Goal: Information Seeking & Learning: Learn about a topic

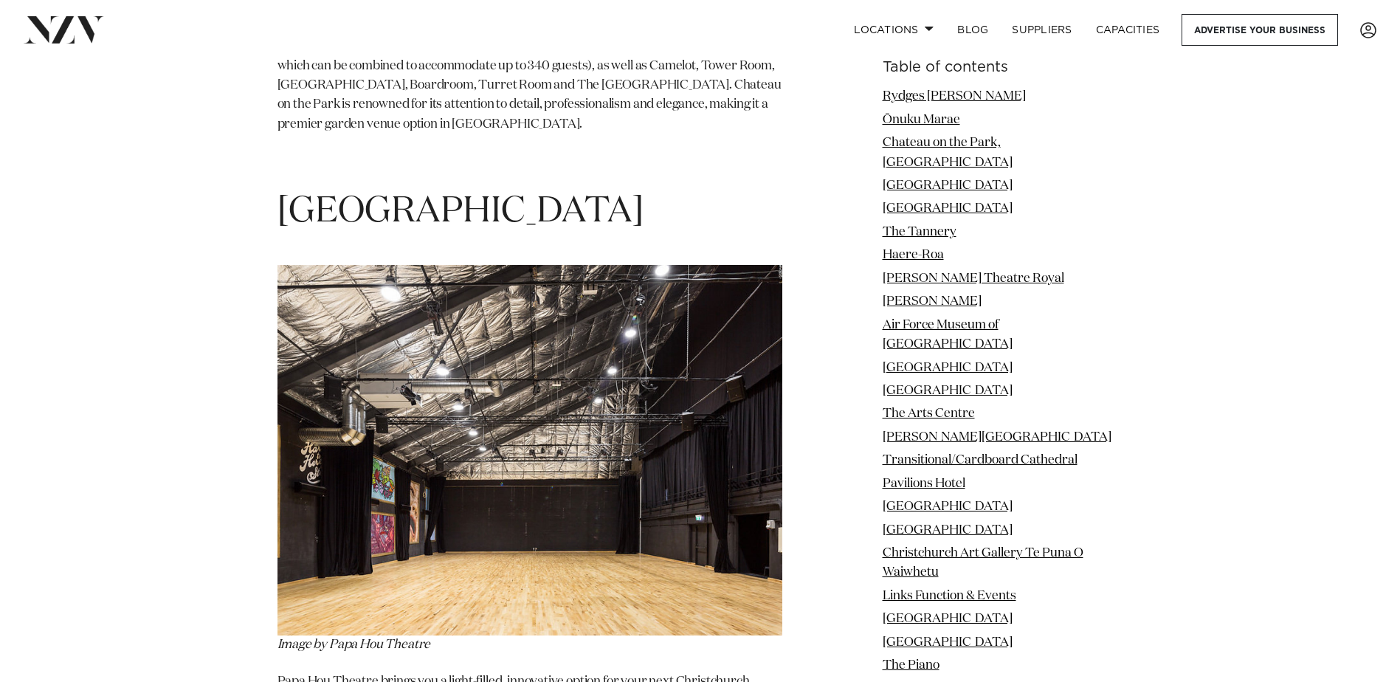
scroll to position [3765, 0]
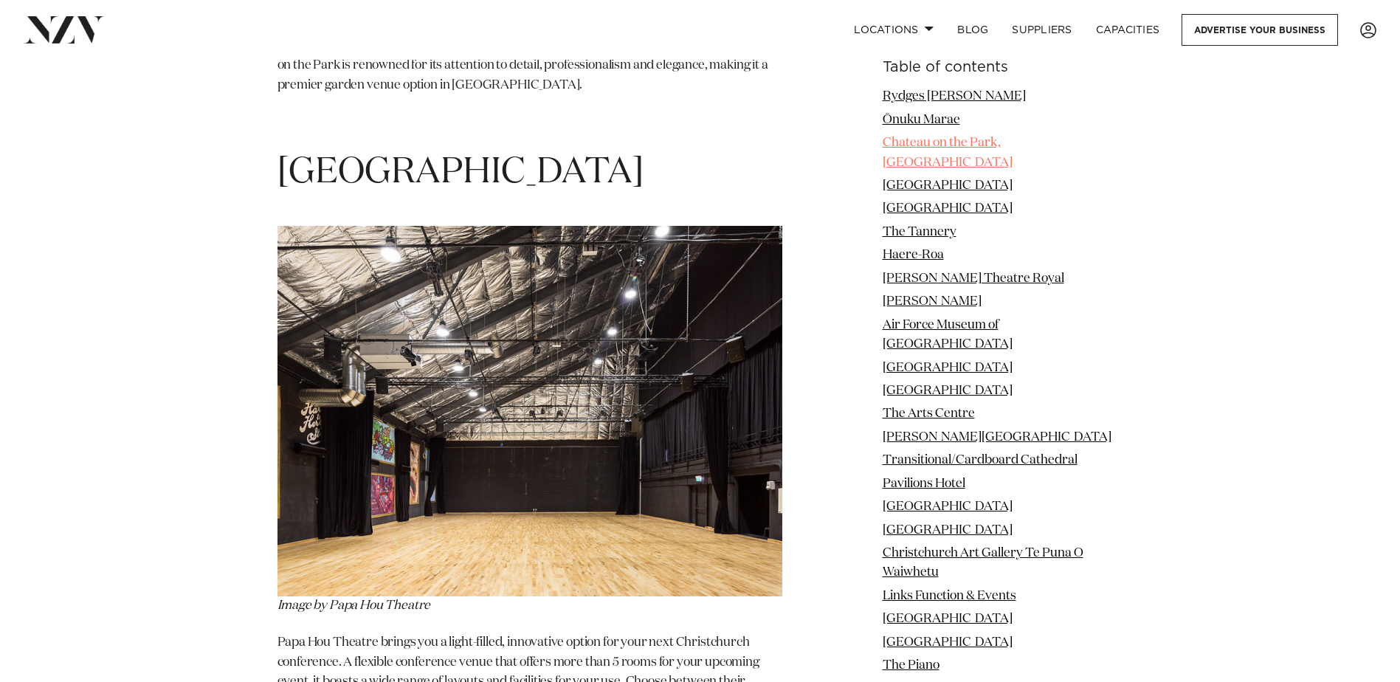
click at [914, 140] on link "Chateau on the Park, [GEOGRAPHIC_DATA]" at bounding box center [948, 153] width 130 height 32
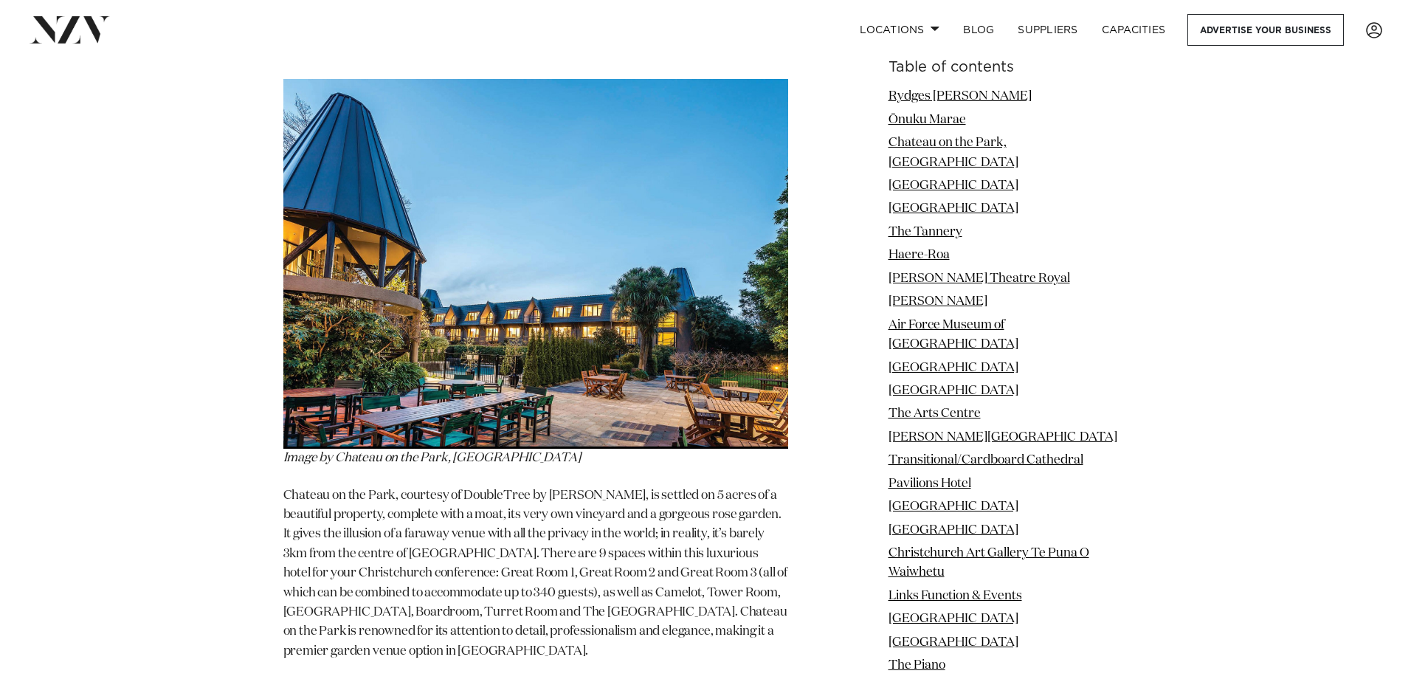
scroll to position [3149, 0]
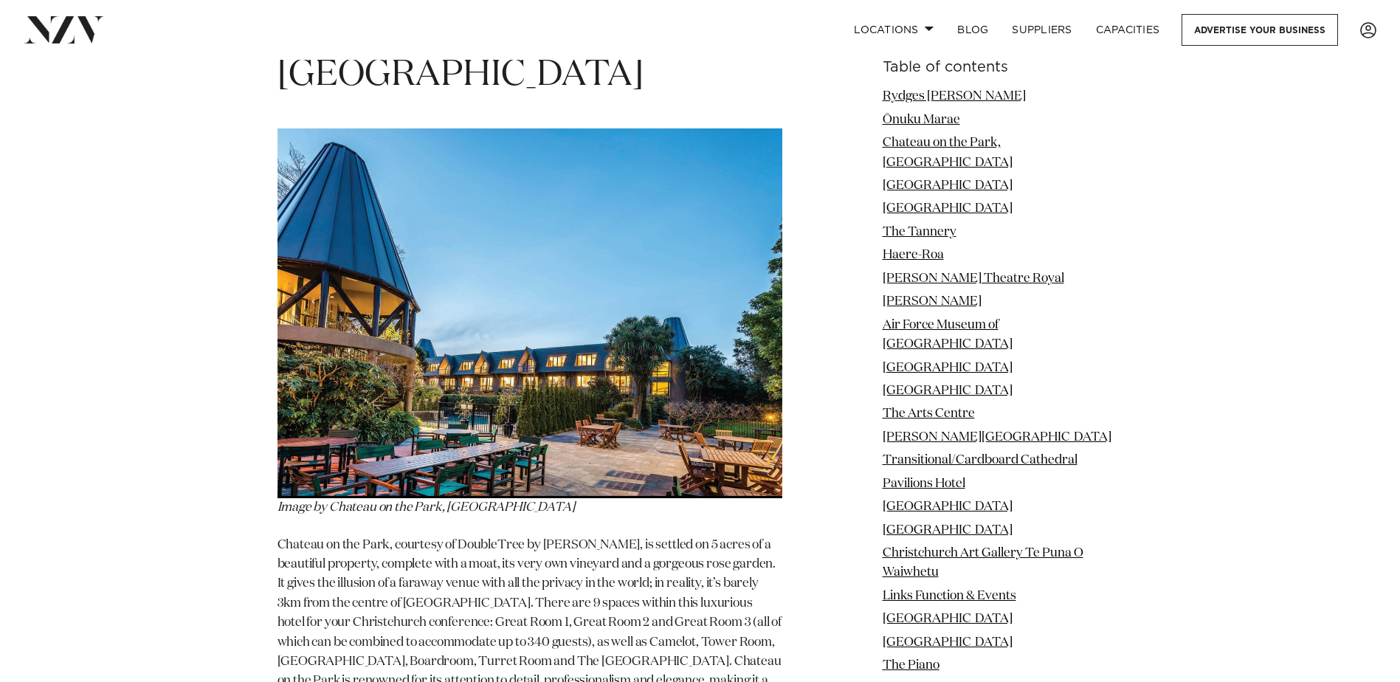
click at [489, 352] on img at bounding box center [530, 313] width 505 height 371
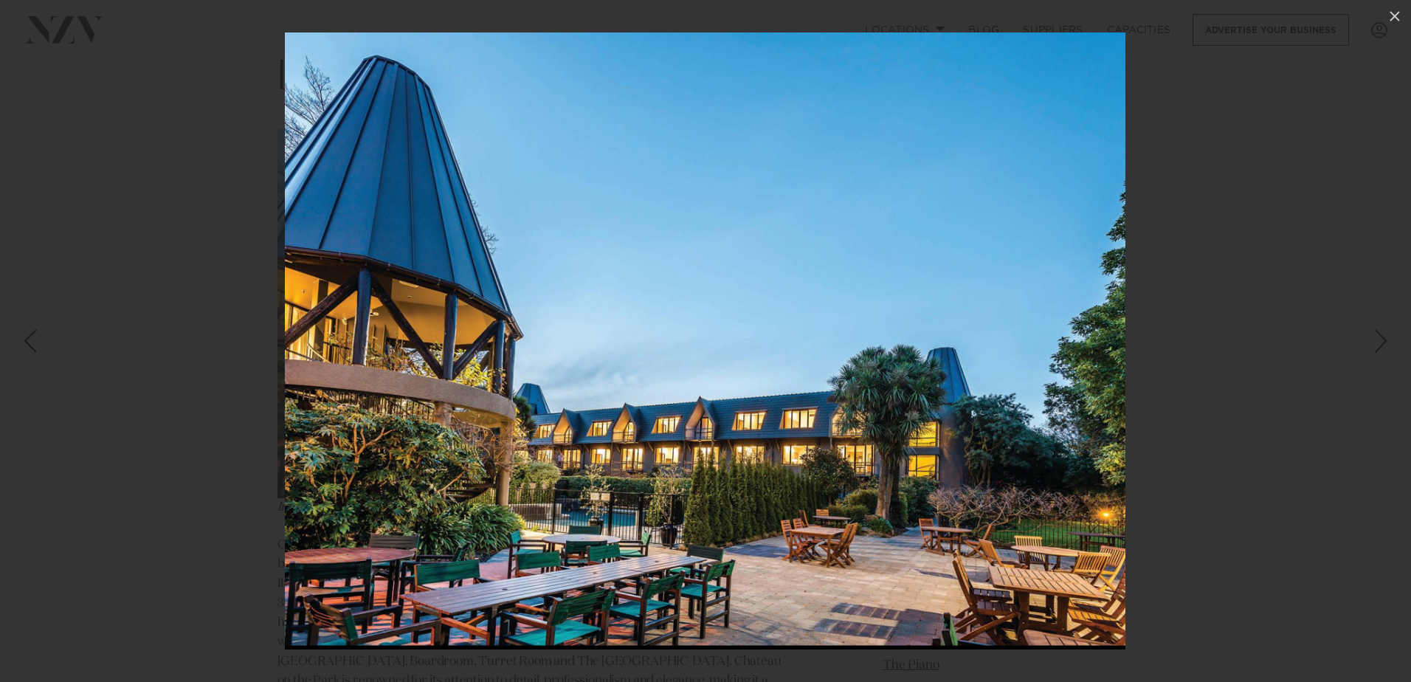
click at [1377, 337] on div "Next slide" at bounding box center [1382, 341] width 20 height 28
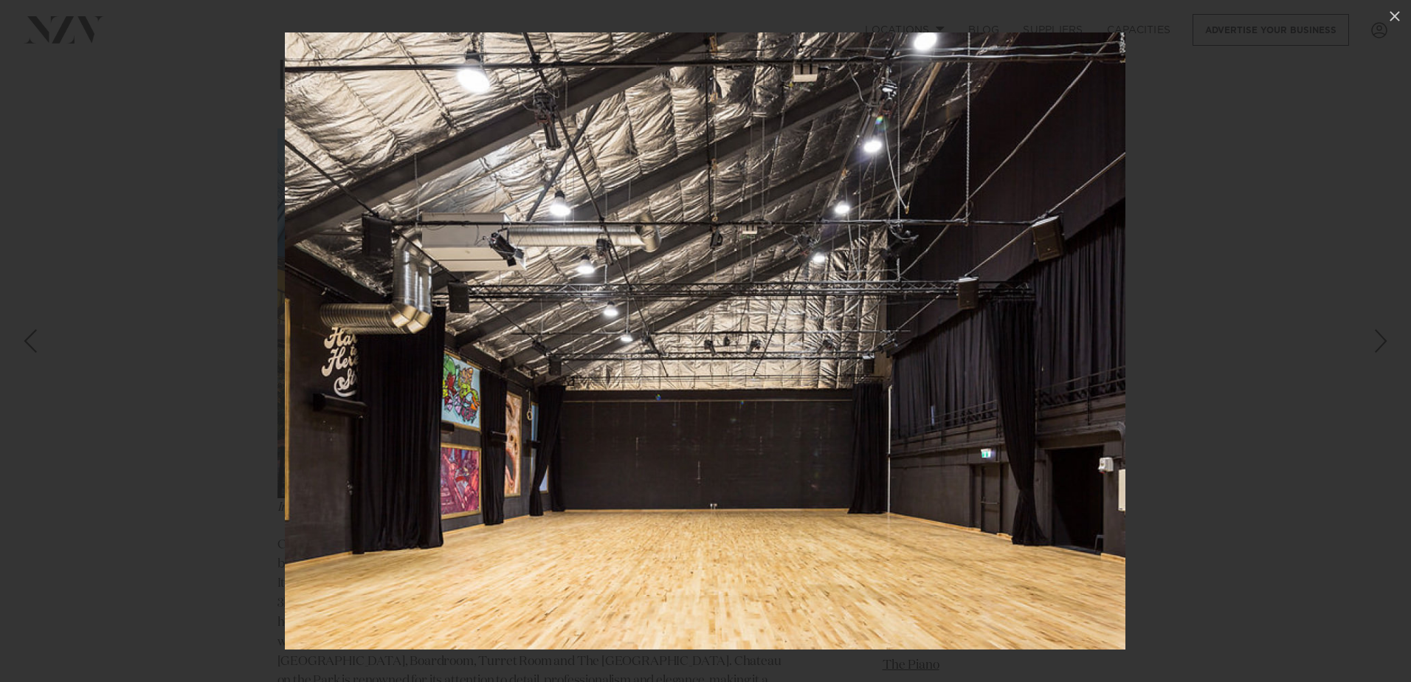
click at [1377, 337] on div "Next slide" at bounding box center [1382, 341] width 20 height 28
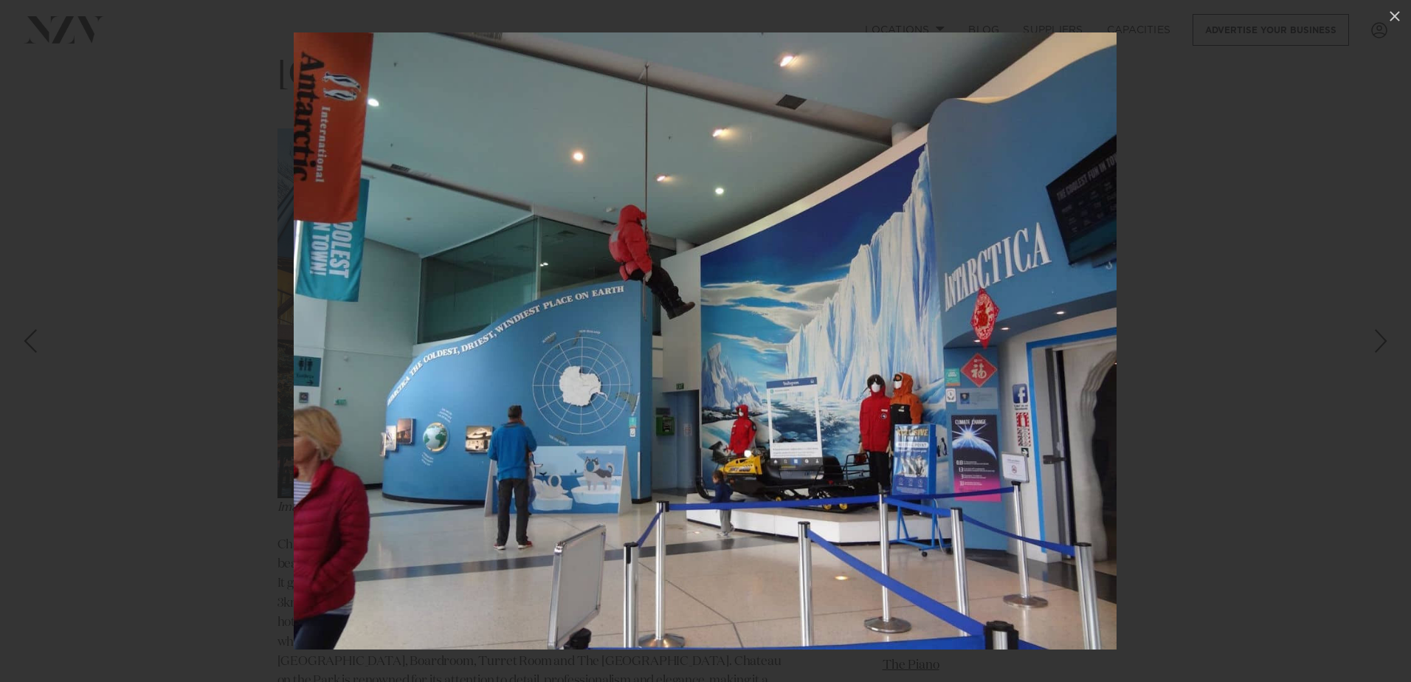
click at [1377, 337] on div "Next slide" at bounding box center [1382, 341] width 20 height 28
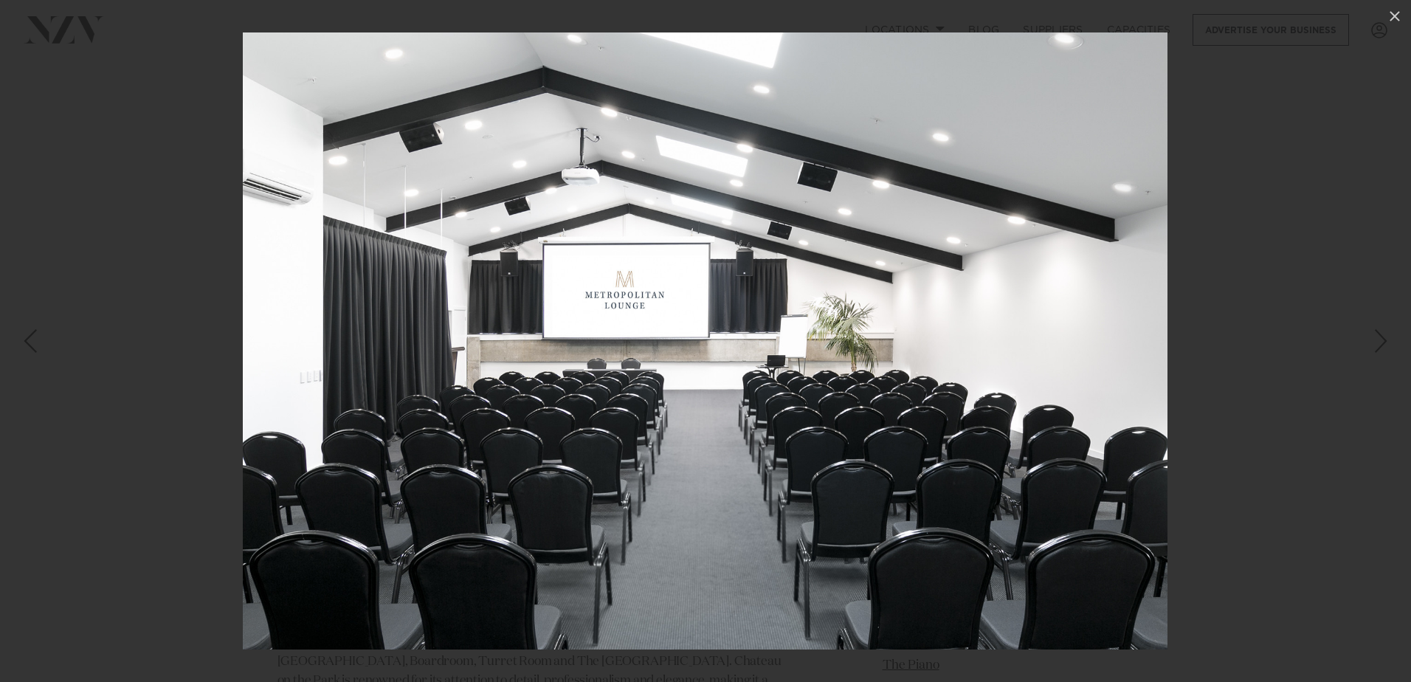
click at [1377, 337] on div "Next slide" at bounding box center [1382, 341] width 20 height 28
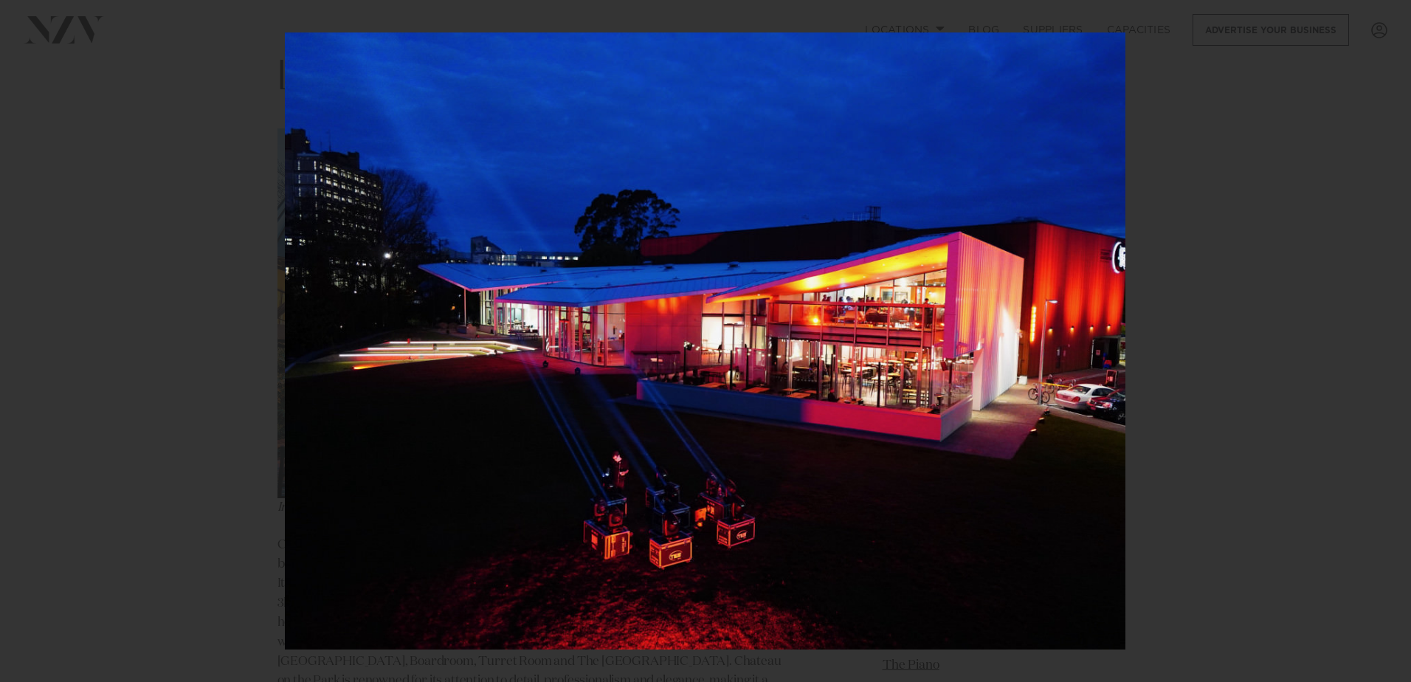
click at [1377, 337] on div "7 / 24" at bounding box center [705, 341] width 1411 height 682
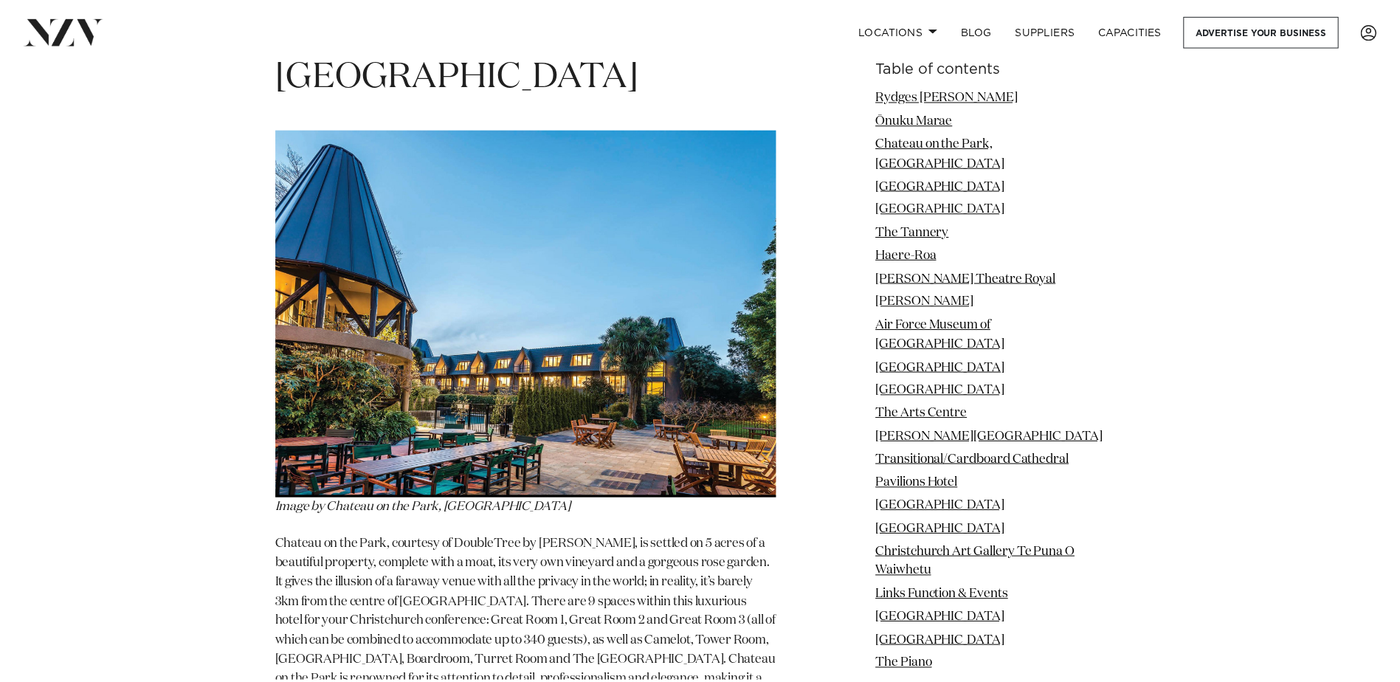
scroll to position [3075, 0]
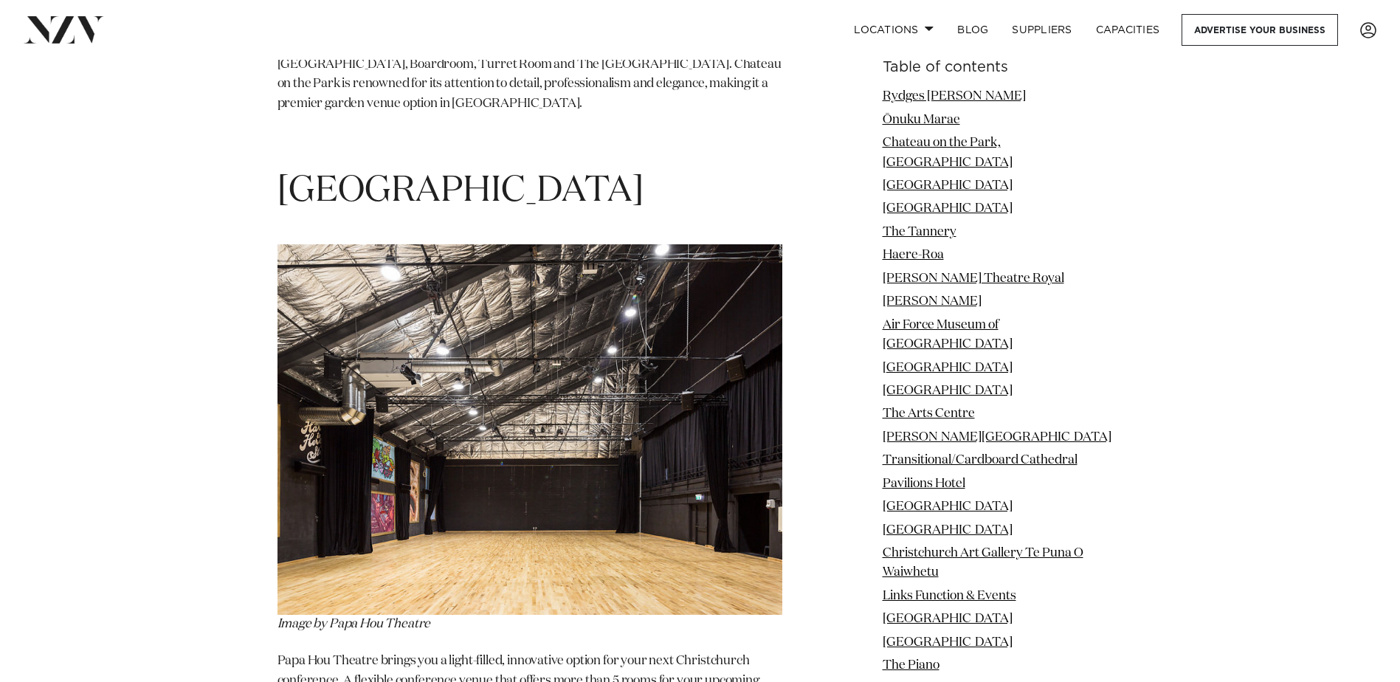
scroll to position [3765, 0]
